Goal: Transaction & Acquisition: Download file/media

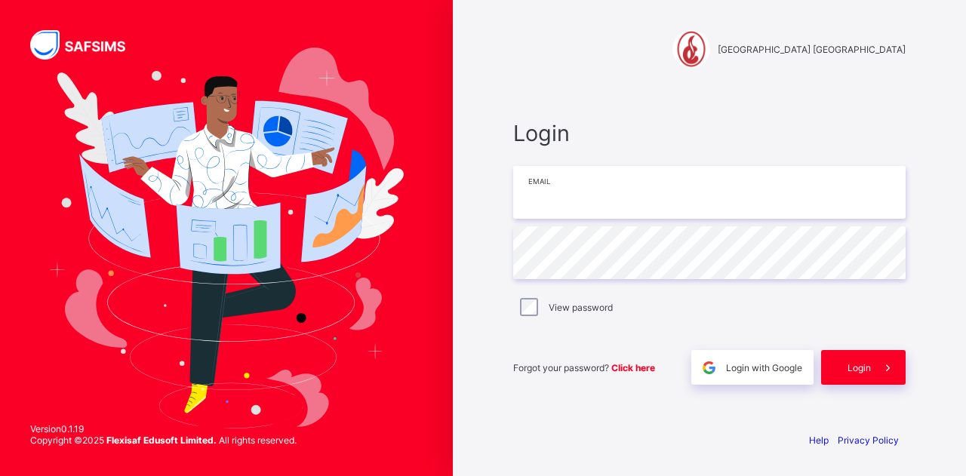
click at [580, 197] on input "email" at bounding box center [709, 192] width 392 height 53
click at [749, 376] on div "Login with Google" at bounding box center [752, 367] width 122 height 35
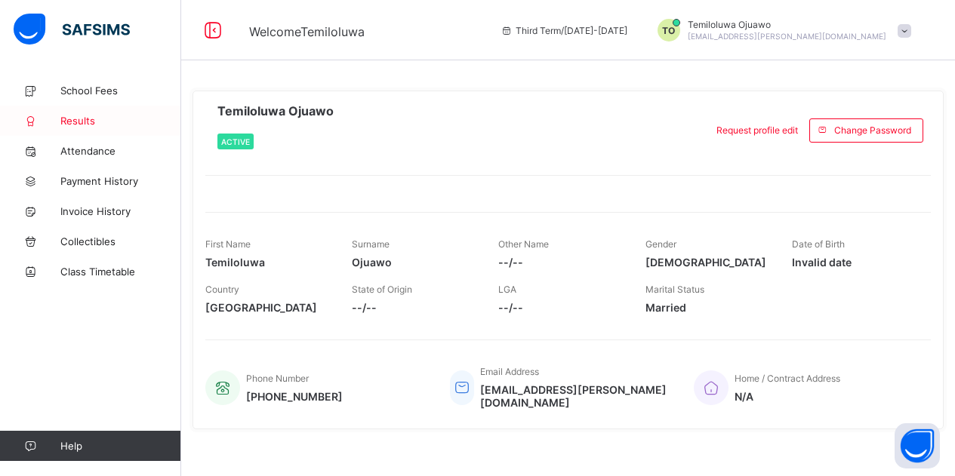
click at [80, 122] on span "Results" at bounding box center [120, 121] width 121 height 12
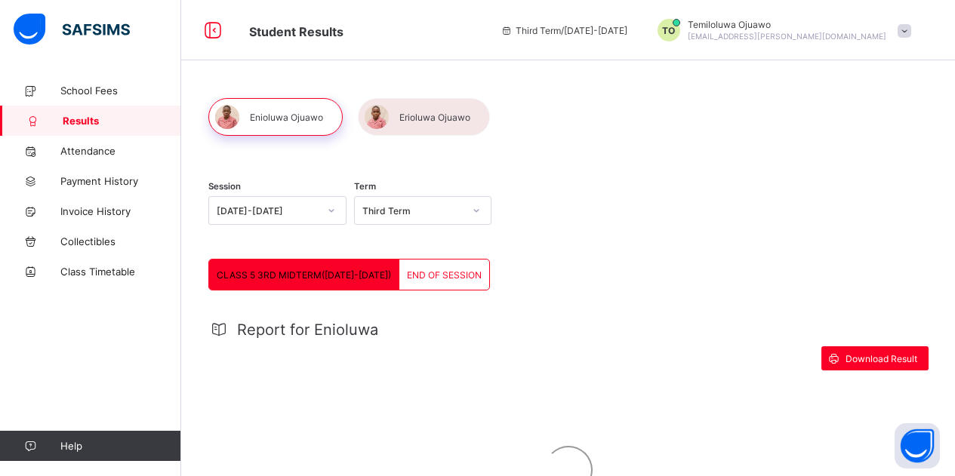
scroll to position [124, 0]
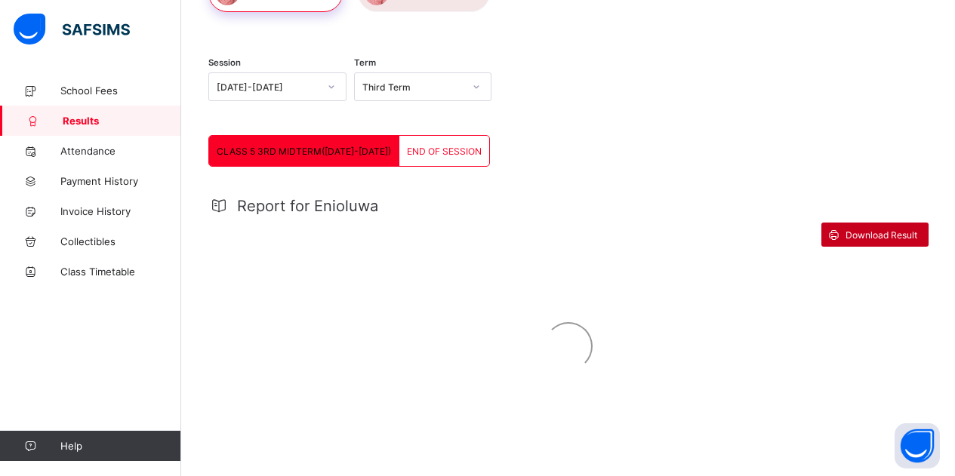
click at [845, 240] on span at bounding box center [833, 235] width 24 height 24
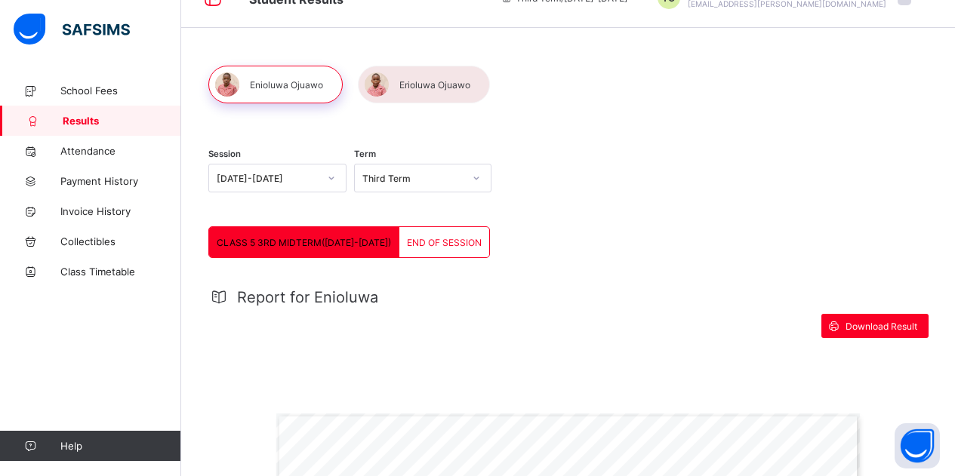
scroll to position [0, 0]
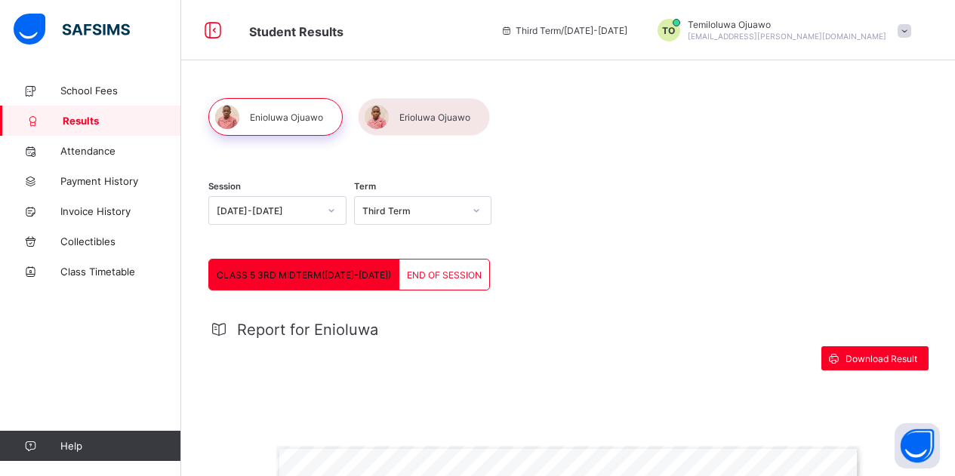
click at [400, 283] on div "END OF SESSION" at bounding box center [444, 275] width 90 height 30
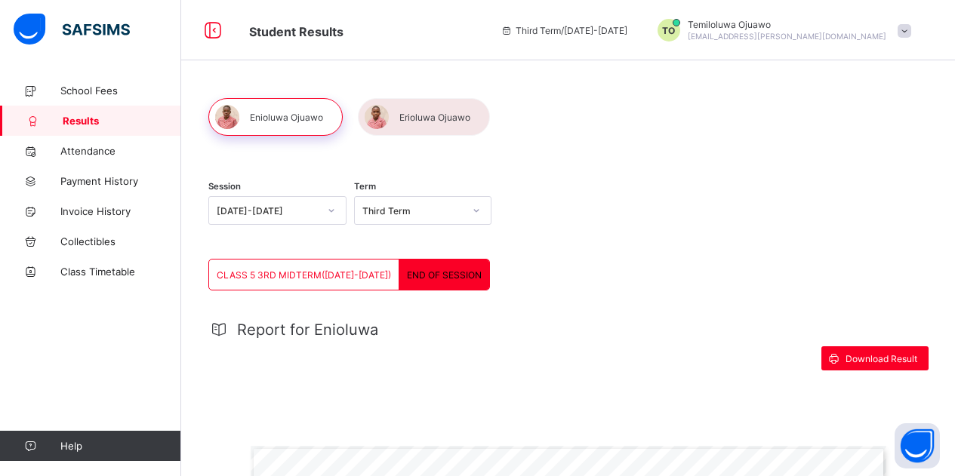
scroll to position [226, 0]
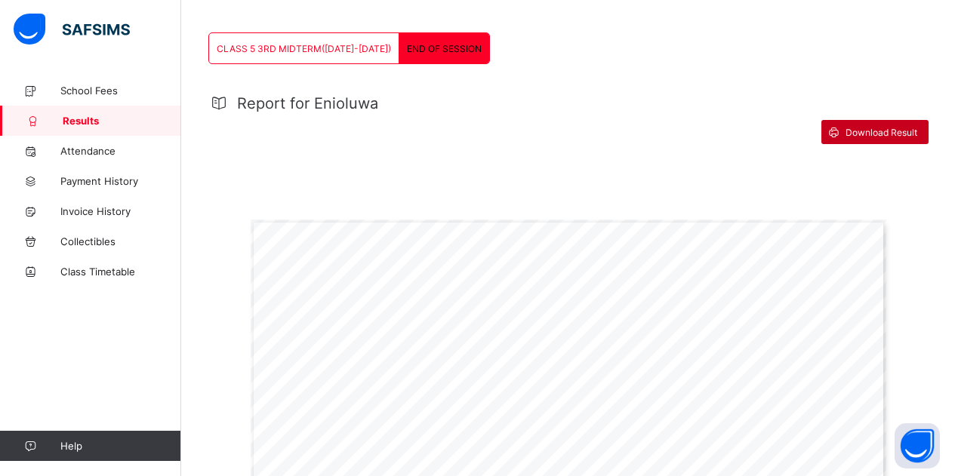
click at [845, 137] on span at bounding box center [833, 132] width 24 height 24
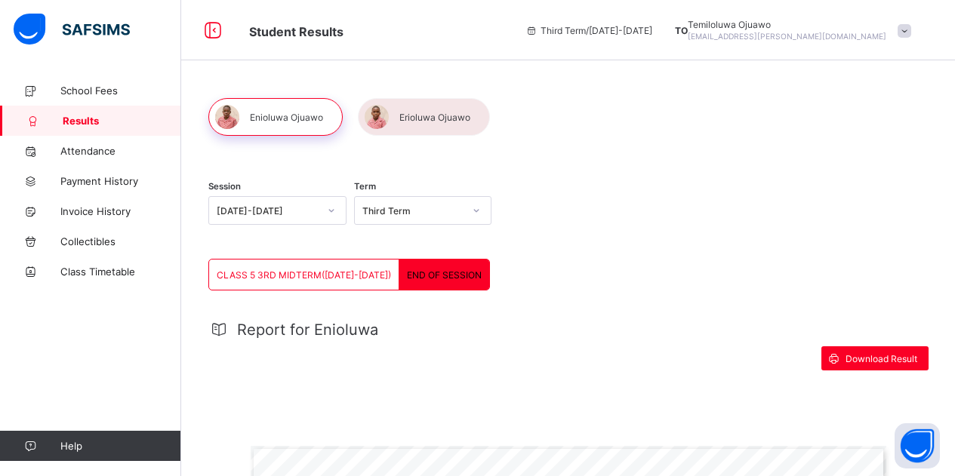
scroll to position [0, 0]
click at [325, 211] on div at bounding box center [332, 211] width 26 height 24
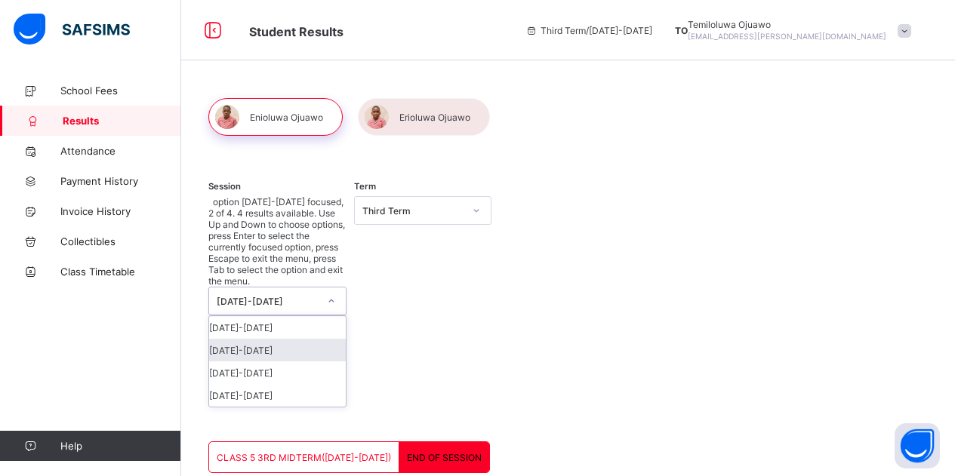
click at [304, 339] on div "[DATE]-[DATE]" at bounding box center [277, 350] width 137 height 23
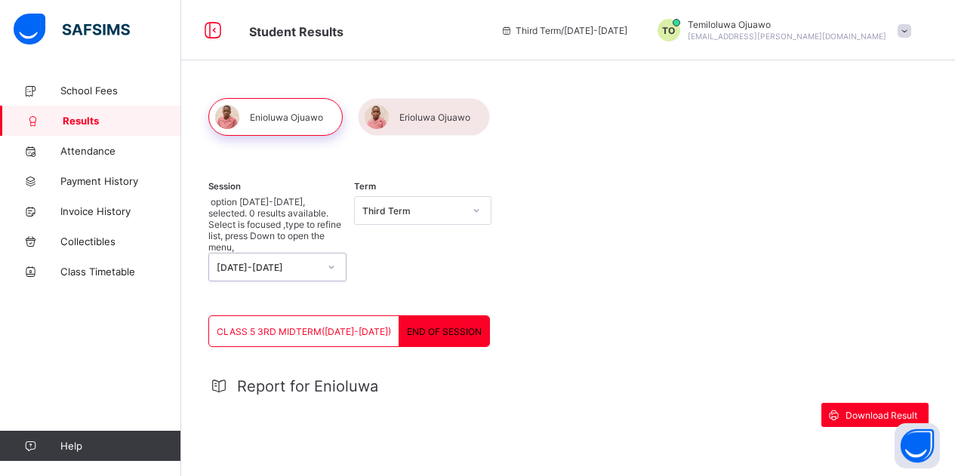
click at [280, 262] on div "[DATE]-[DATE]" at bounding box center [268, 267] width 102 height 11
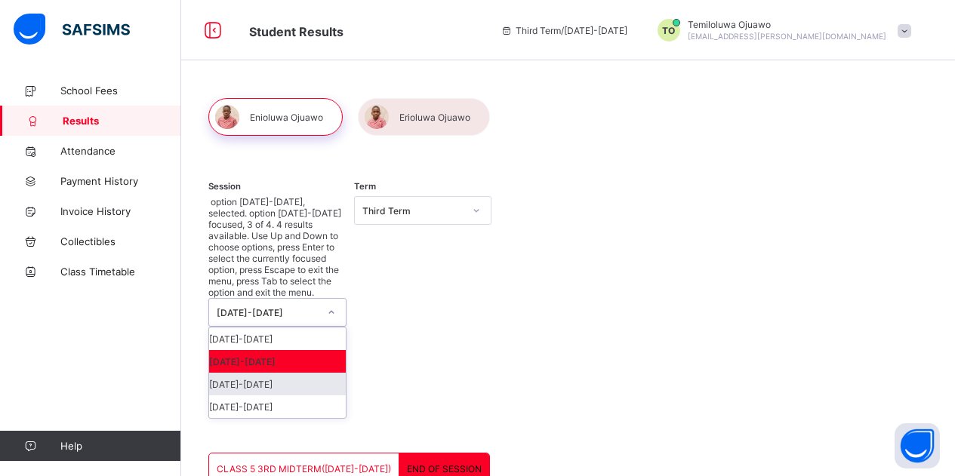
click at [276, 373] on div "[DATE]-[DATE]" at bounding box center [277, 384] width 137 height 23
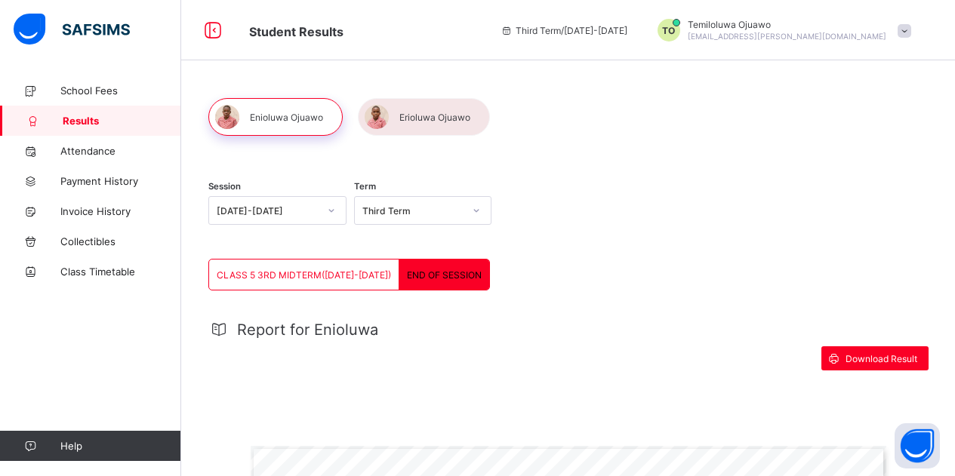
click at [414, 281] on div "END OF SESSION" at bounding box center [444, 275] width 90 height 30
click at [276, 285] on div "CLASS 5 3RD MIDTERM([DATE]-[DATE])" at bounding box center [304, 275] width 190 height 30
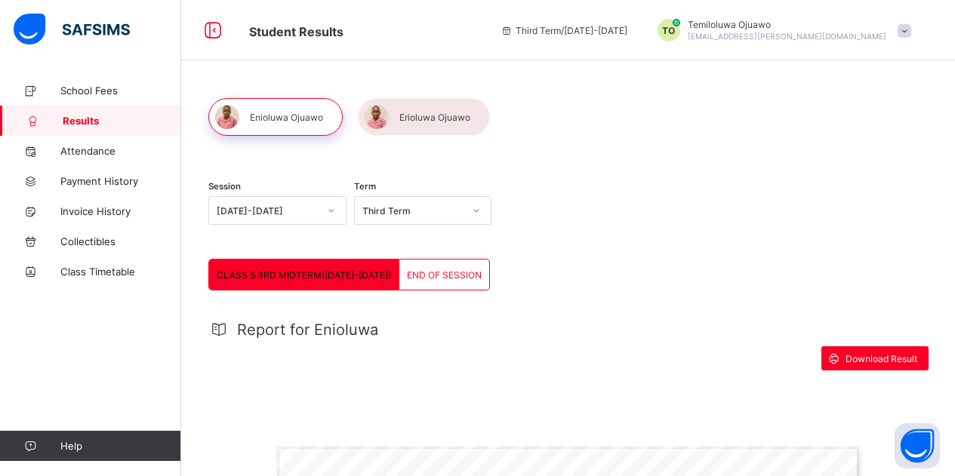
click at [90, 119] on span "Results" at bounding box center [122, 121] width 119 height 12
click at [268, 119] on div at bounding box center [275, 117] width 134 height 38
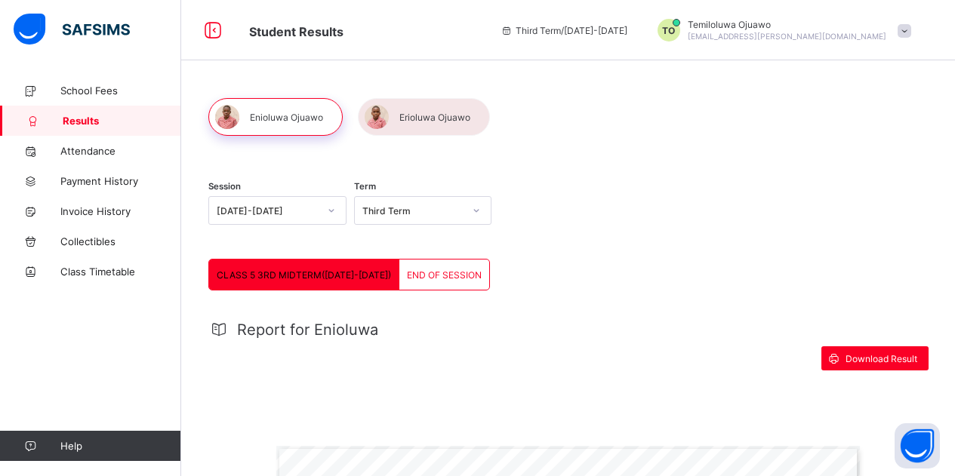
click at [426, 281] on div "END OF SESSION" at bounding box center [444, 275] width 90 height 30
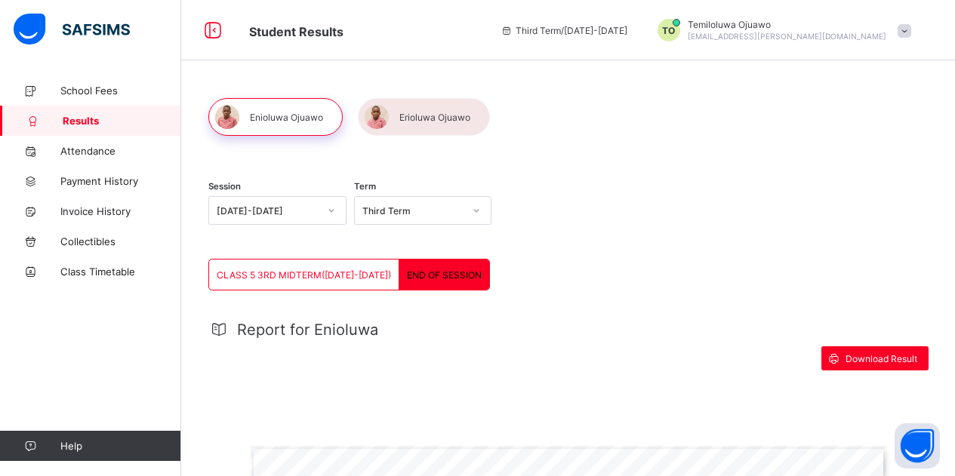
click at [278, 119] on div at bounding box center [275, 117] width 134 height 38
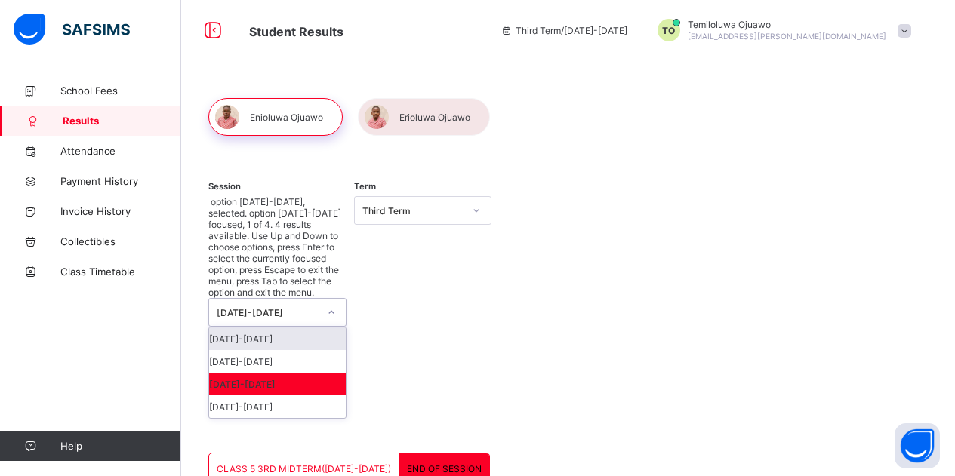
click at [330, 305] on icon at bounding box center [331, 312] width 9 height 15
click at [595, 241] on div "Session option [DATE]-[DATE], selected. option [DATE]-[DATE] focused, 1 of 4. 4…" at bounding box center [567, 309] width 719 height 287
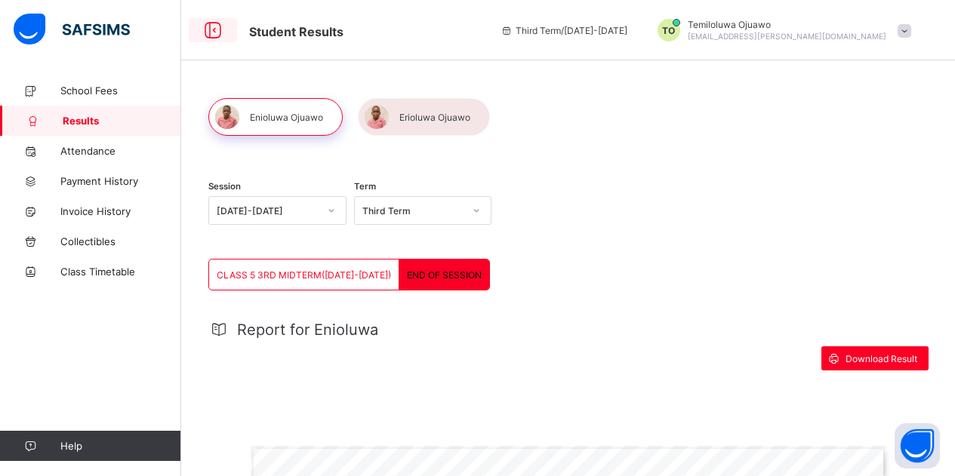
click at [206, 32] on icon at bounding box center [213, 31] width 26 height 22
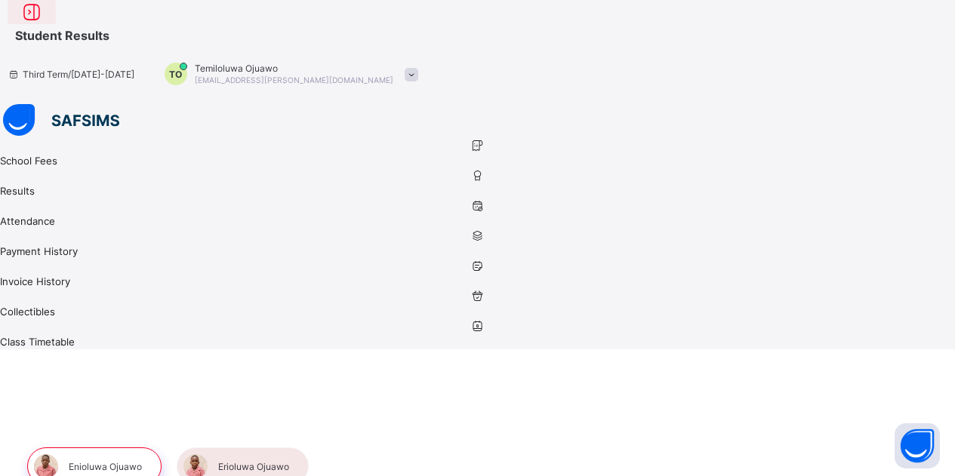
click at [45, 23] on icon at bounding box center [32, 13] width 26 height 22
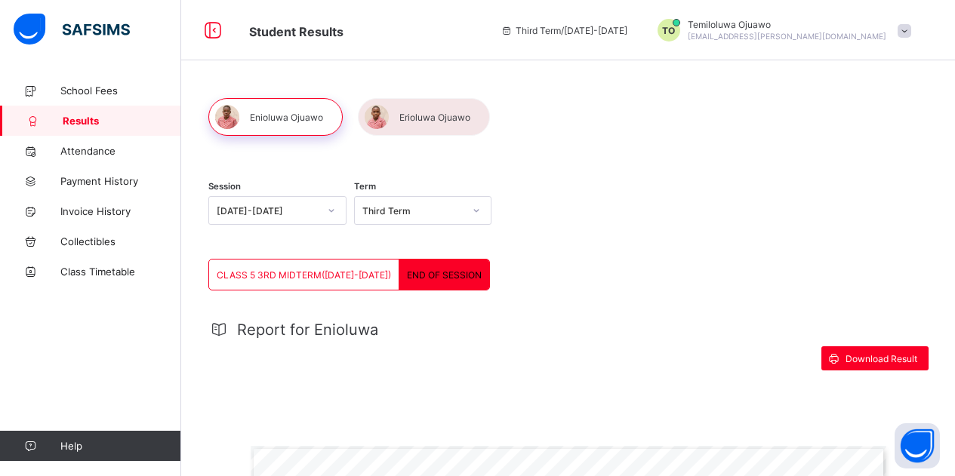
click at [399, 217] on div "Third Term" at bounding box center [409, 210] width 108 height 21
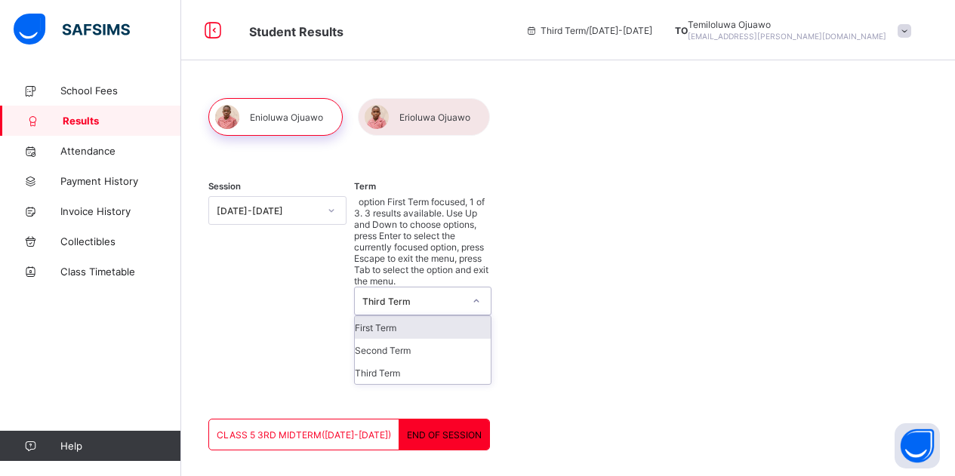
click at [300, 208] on div "[DATE]-[DATE]" at bounding box center [268, 210] width 102 height 11
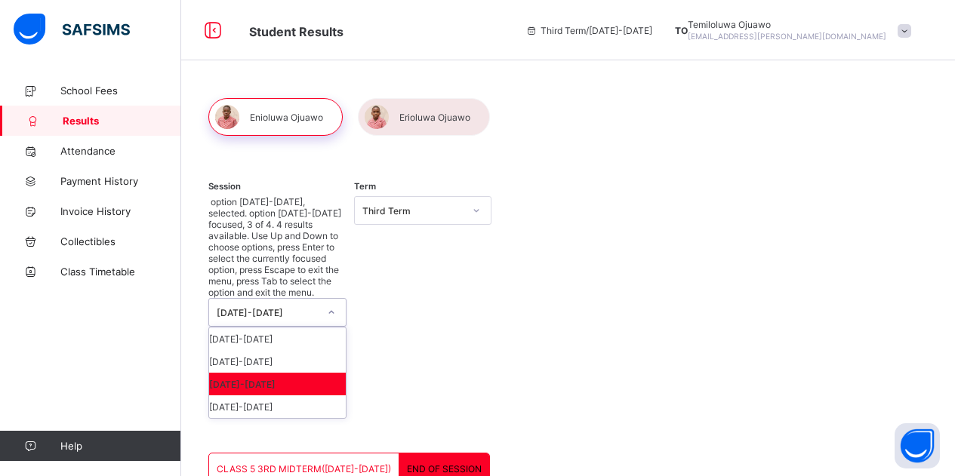
click at [298, 373] on div "[DATE]-[DATE]" at bounding box center [277, 384] width 137 height 23
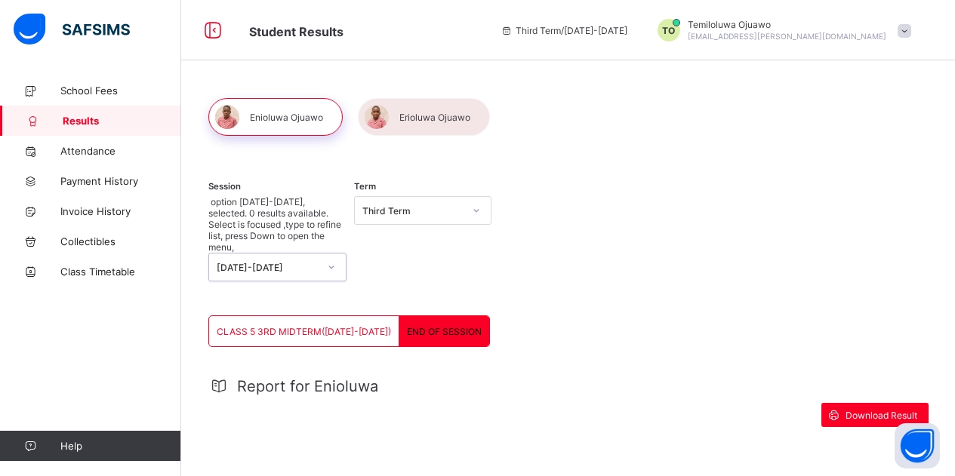
click at [432, 214] on div "Third Term" at bounding box center [413, 210] width 102 height 11
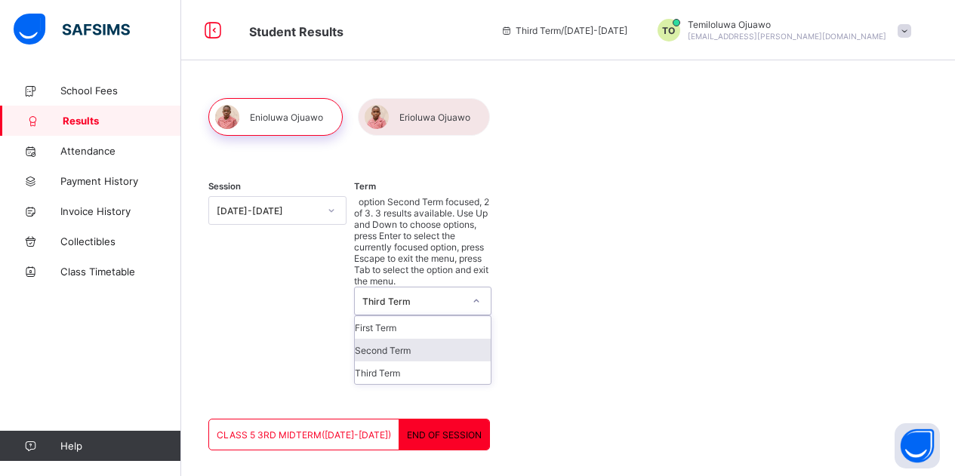
click at [415, 339] on div "Second Term" at bounding box center [423, 350] width 137 height 23
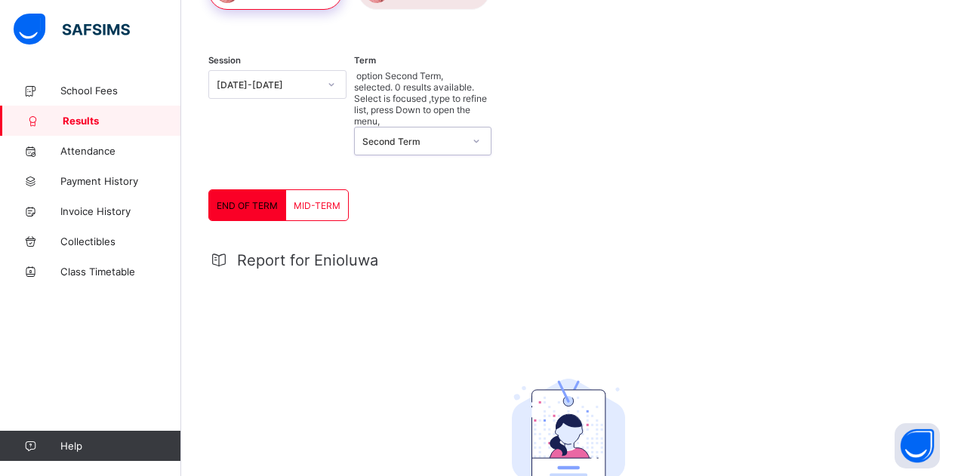
scroll to position [16, 0]
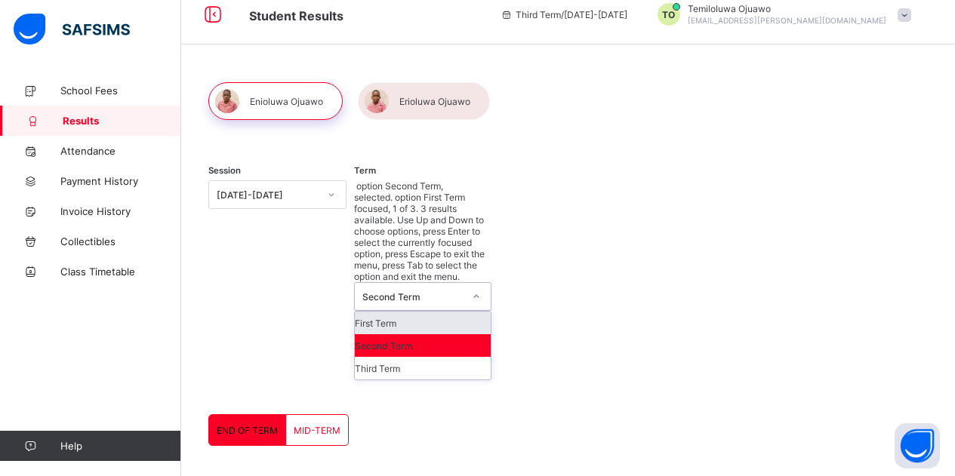
click at [407, 291] on div "Second Term" at bounding box center [413, 296] width 102 height 11
click at [420, 357] on div "Third Term" at bounding box center [423, 368] width 137 height 23
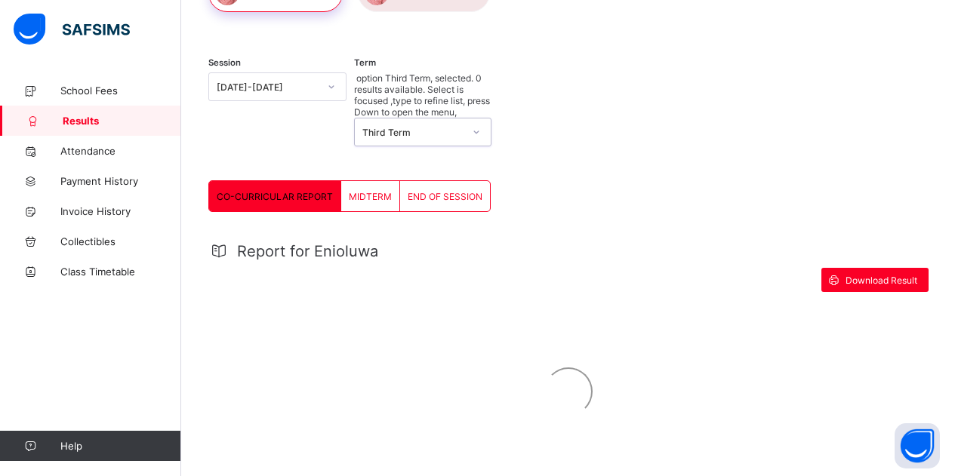
scroll to position [187, 0]
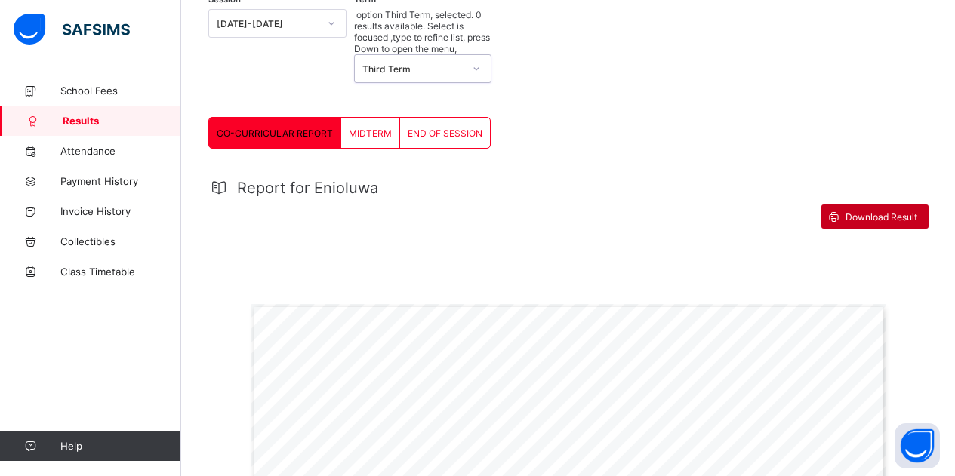
click at [899, 211] on span "Download Result" at bounding box center [881, 216] width 72 height 11
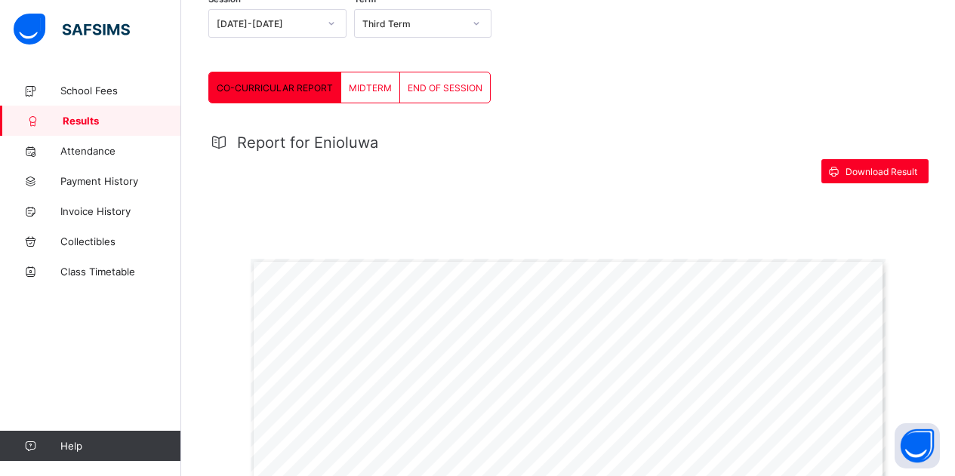
click at [424, 86] on span "END OF SESSION" at bounding box center [445, 87] width 75 height 11
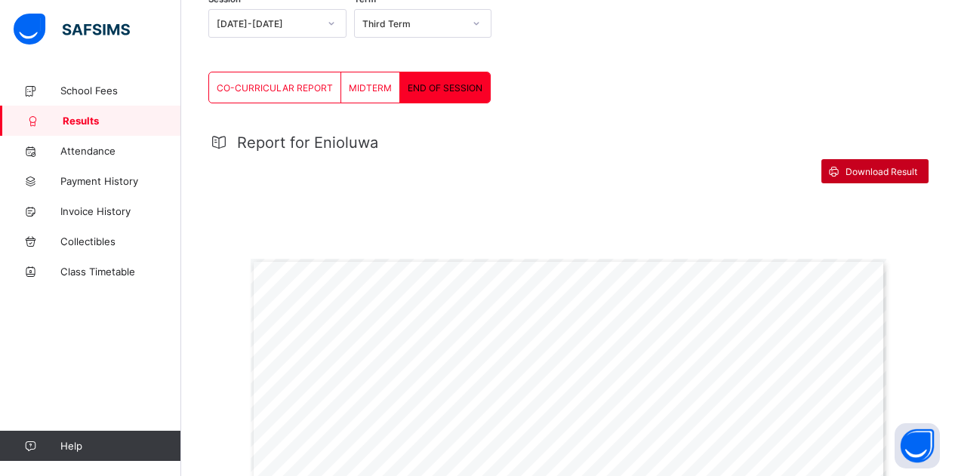
click at [884, 177] on div "Download Result" at bounding box center [874, 171] width 107 height 24
click at [888, 174] on span "Download Result" at bounding box center [881, 171] width 72 height 11
